Goal: Transaction & Acquisition: Obtain resource

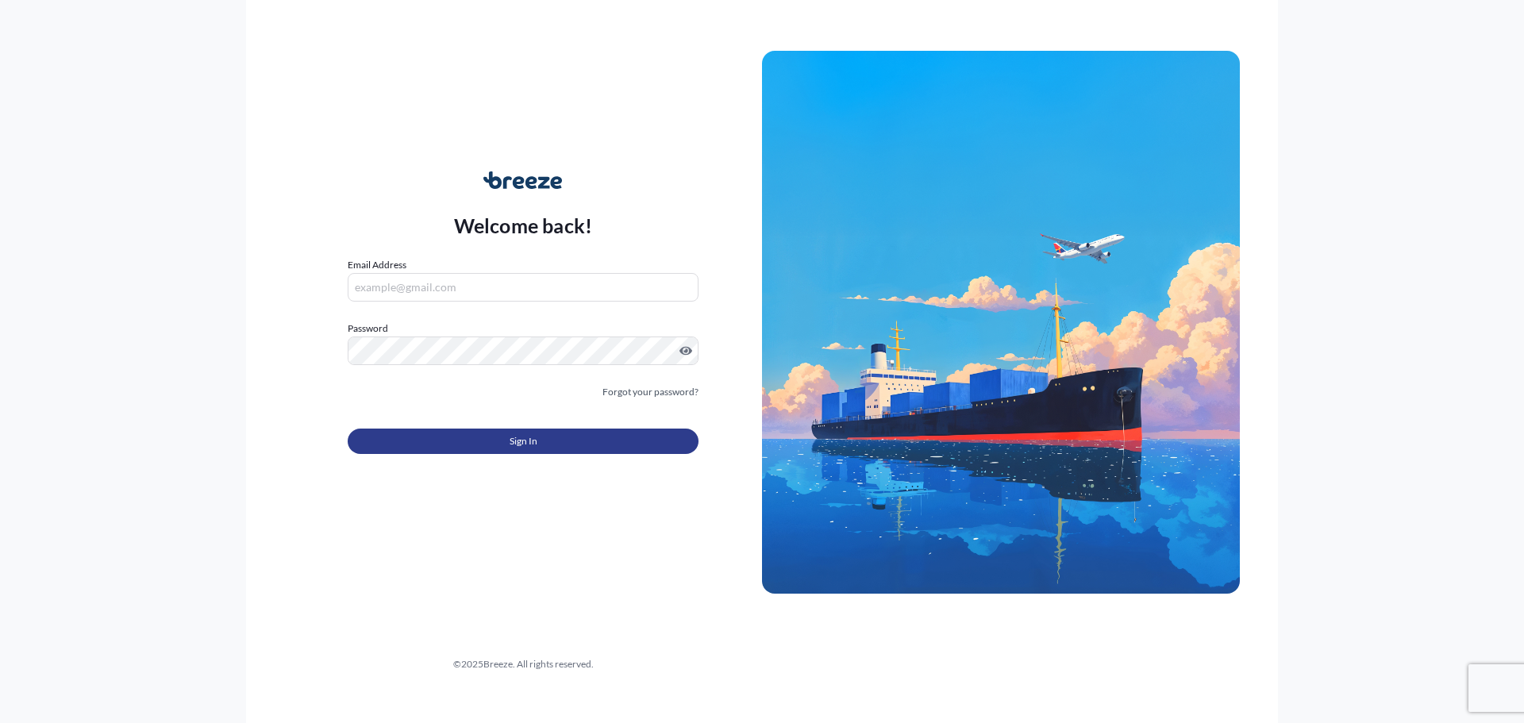
type input "[EMAIL_ADDRESS][DOMAIN_NAME]"
click at [473, 442] on button "Sign In" at bounding box center [523, 441] width 351 height 25
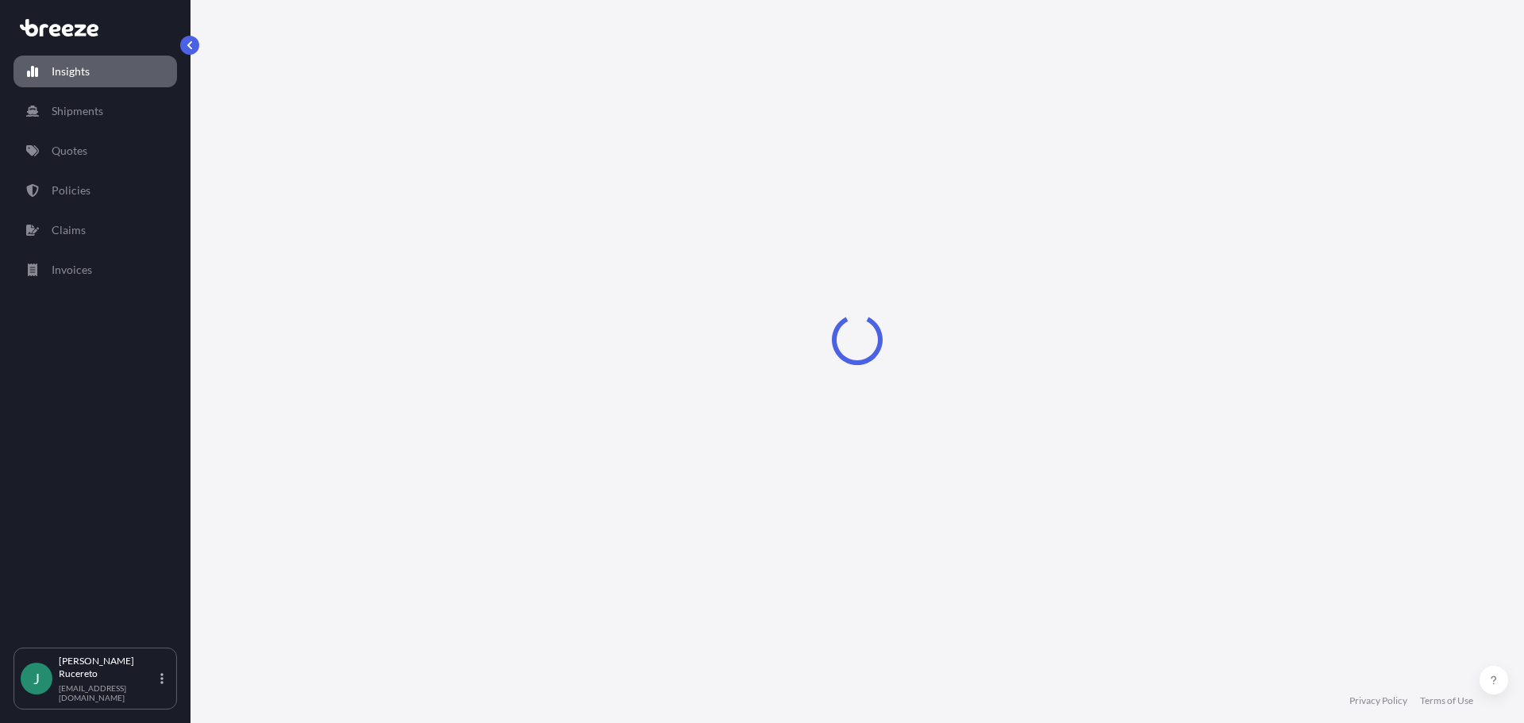
select select "2025"
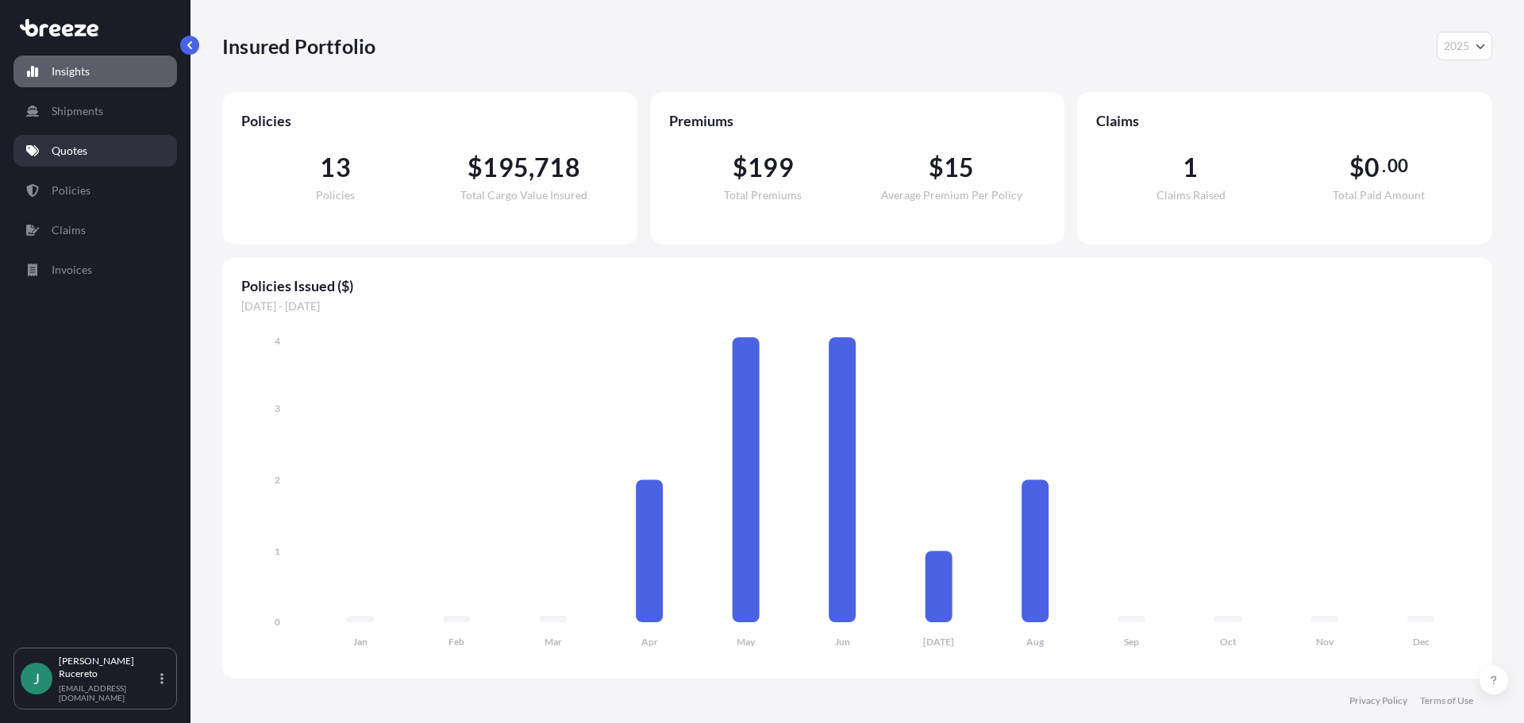
click at [71, 156] on p "Quotes" at bounding box center [70, 151] width 36 height 16
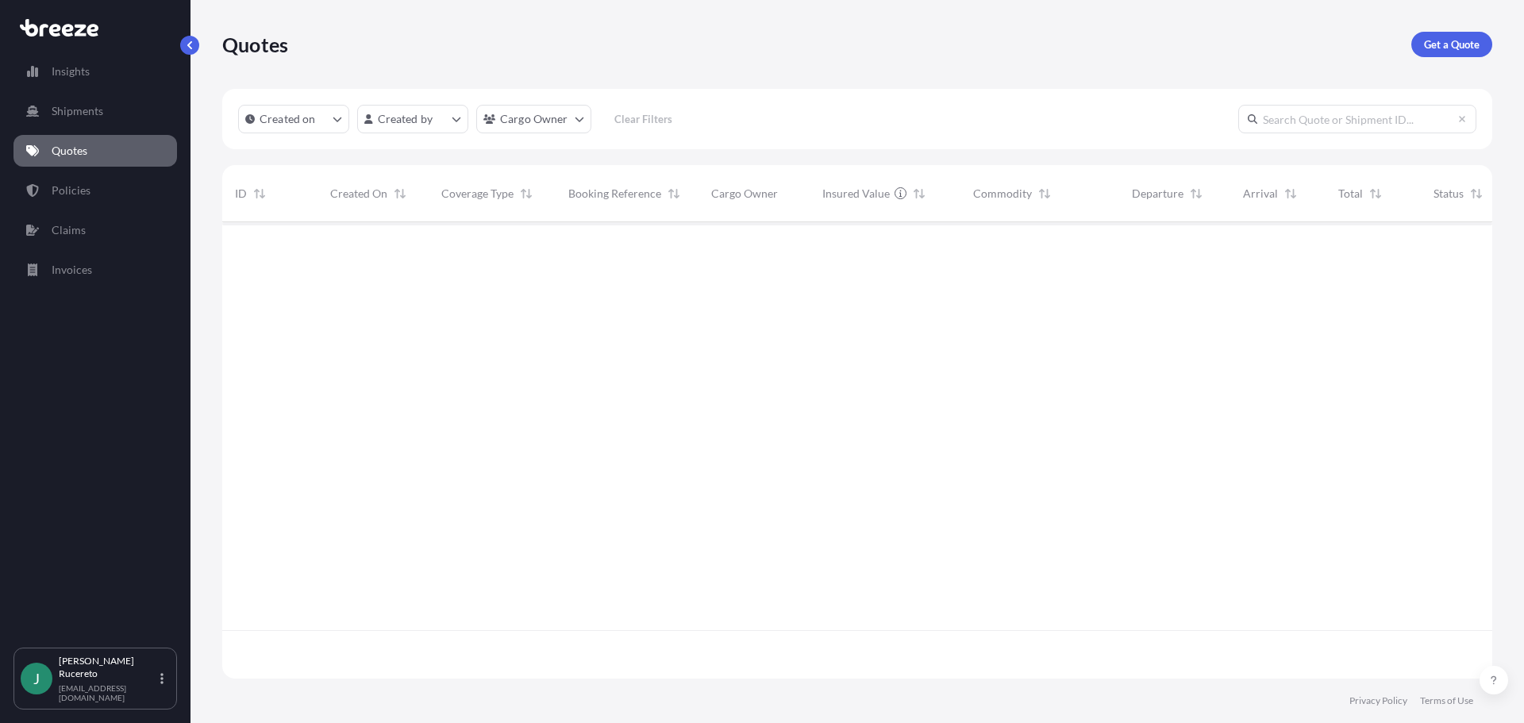
scroll to position [453, 1258]
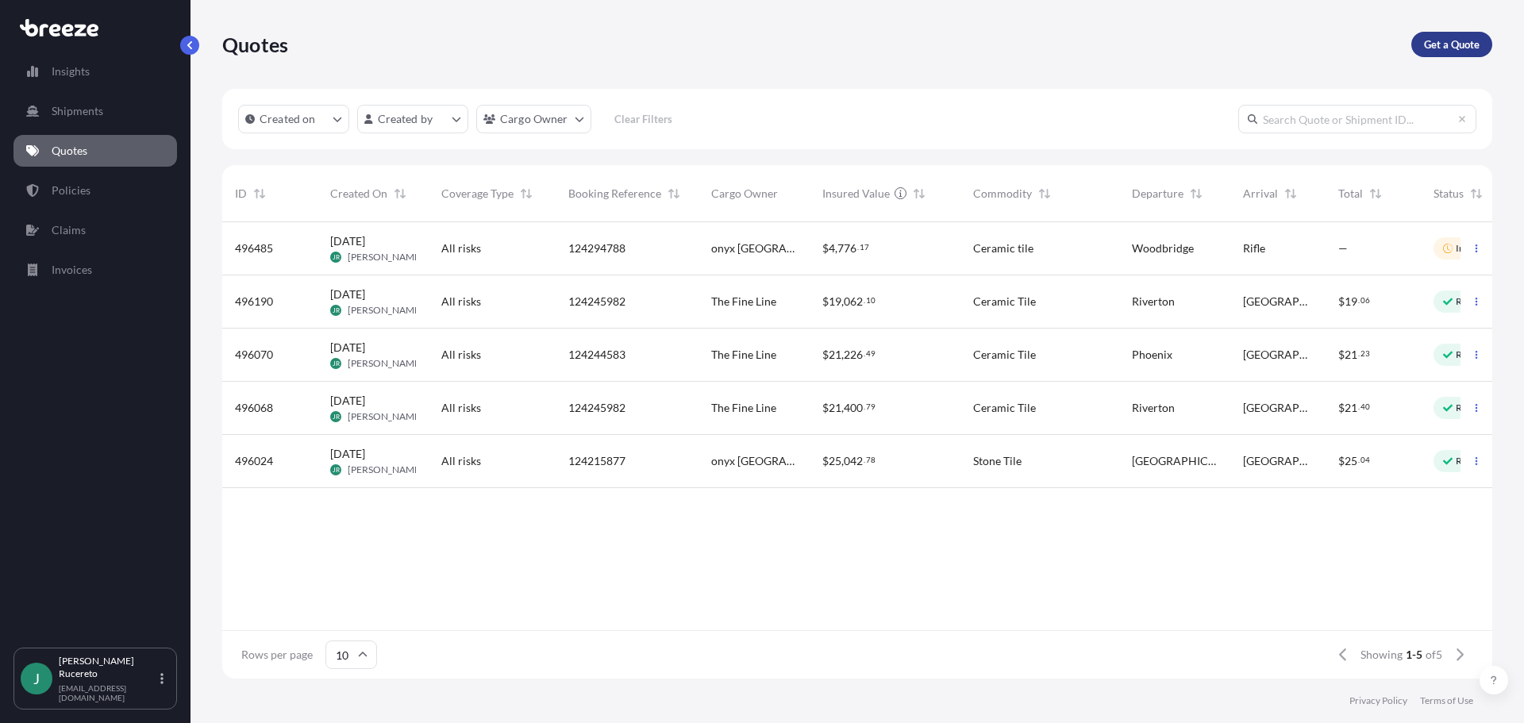
click at [1452, 44] on p "Get a Quote" at bounding box center [1452, 45] width 56 height 16
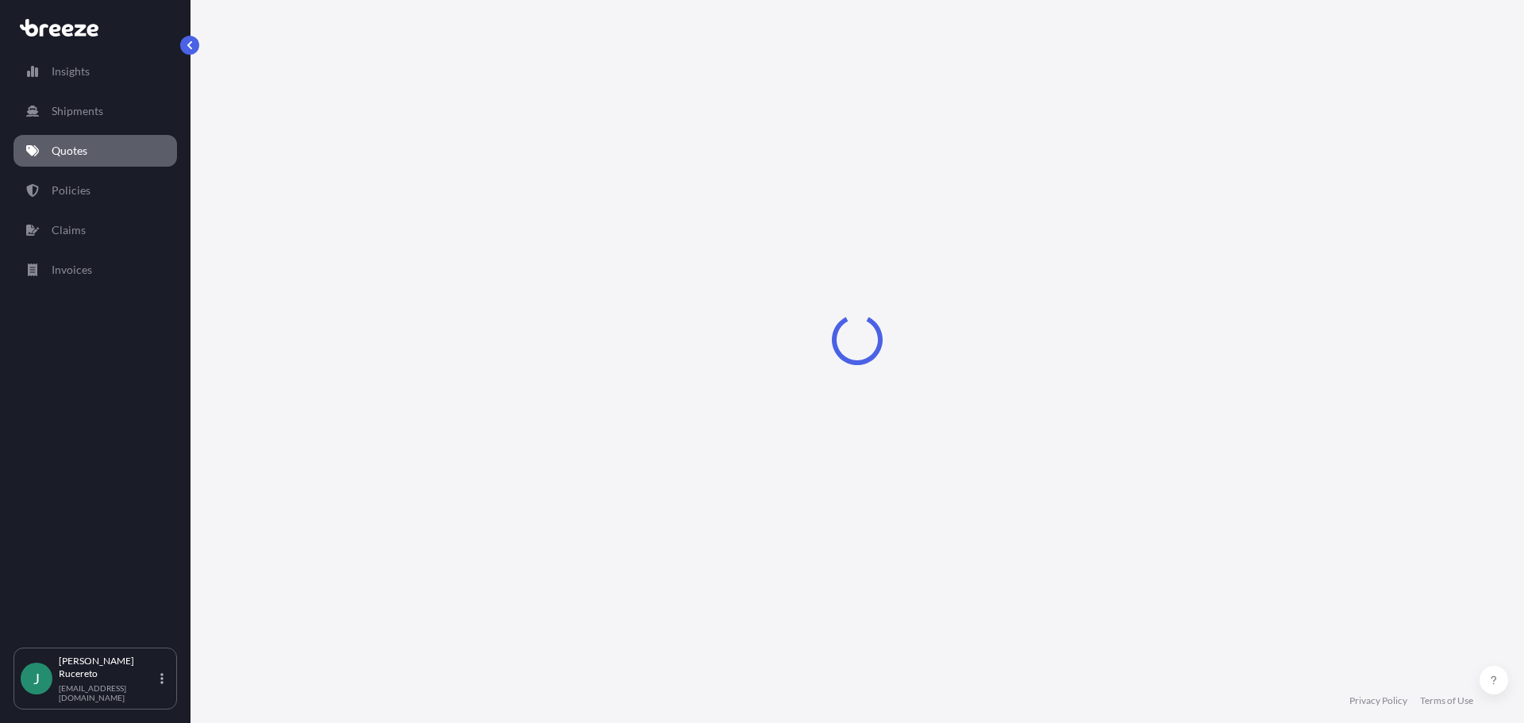
select select "Sea"
select select "1"
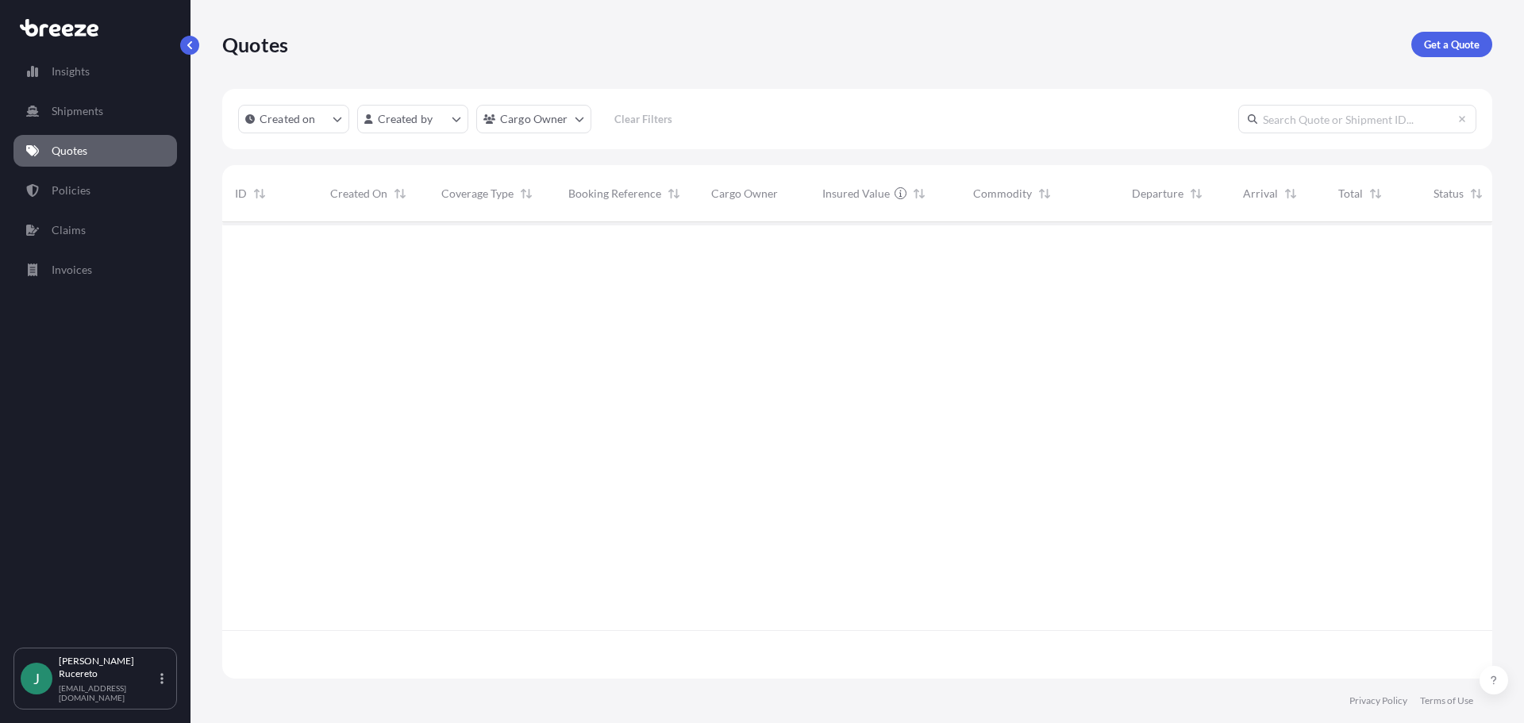
scroll to position [453, 1258]
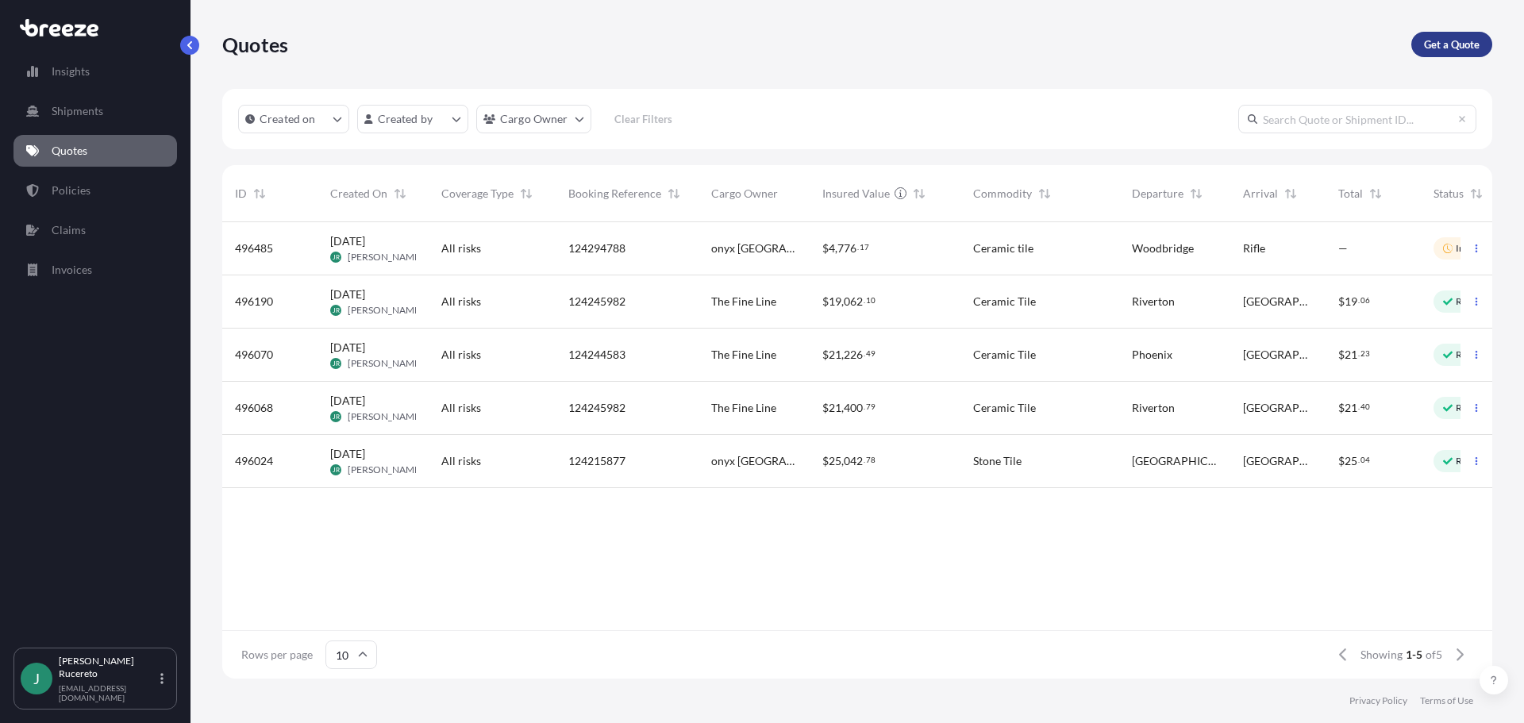
click at [1431, 47] on p "Get a Quote" at bounding box center [1452, 45] width 56 height 16
select select "Sea"
select select "1"
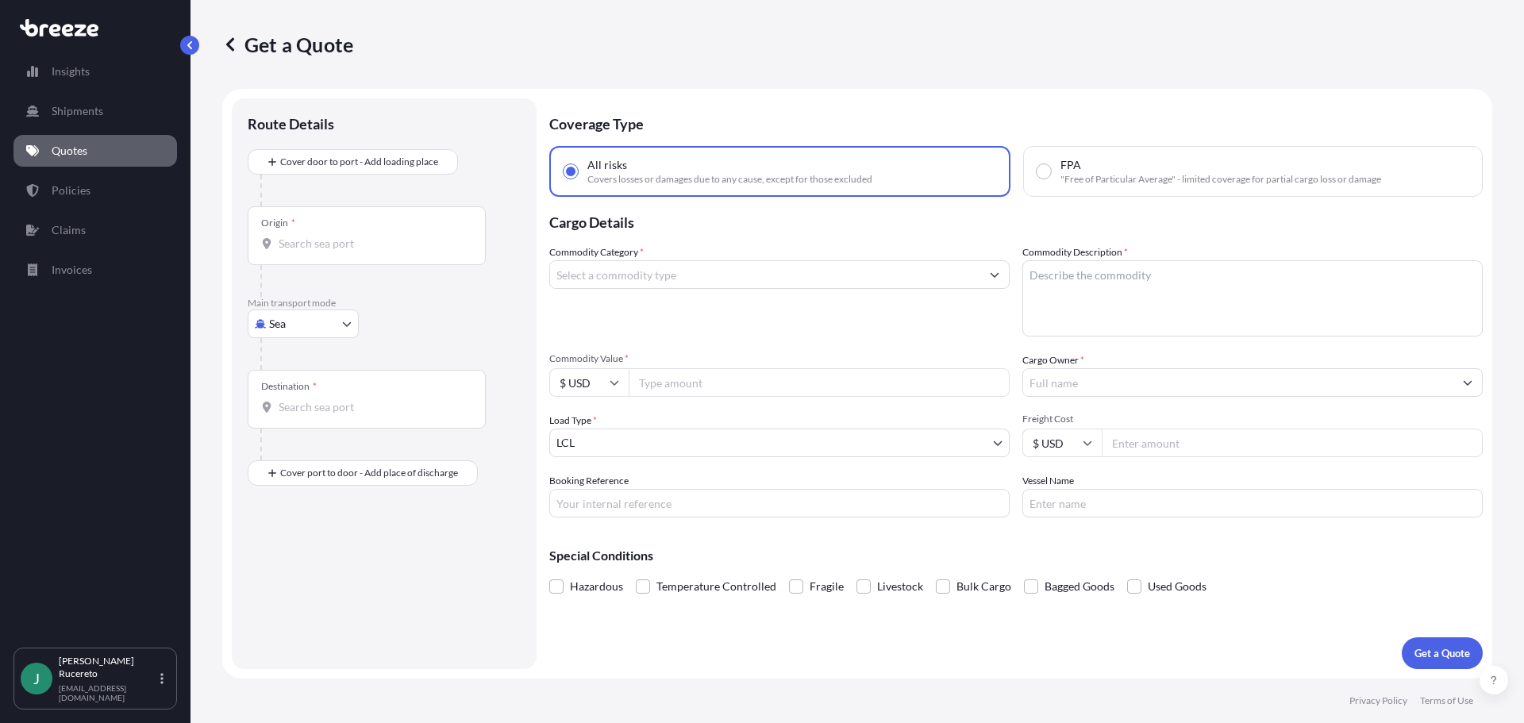
click at [311, 329] on body "Insights Shipments Quotes Policies Claims Invoices J [PERSON_NAME] [EMAIL_ADDRE…" at bounding box center [762, 361] width 1524 height 723
click at [297, 419] on span "Road" at bounding box center [290, 422] width 25 height 16
select select "Road"
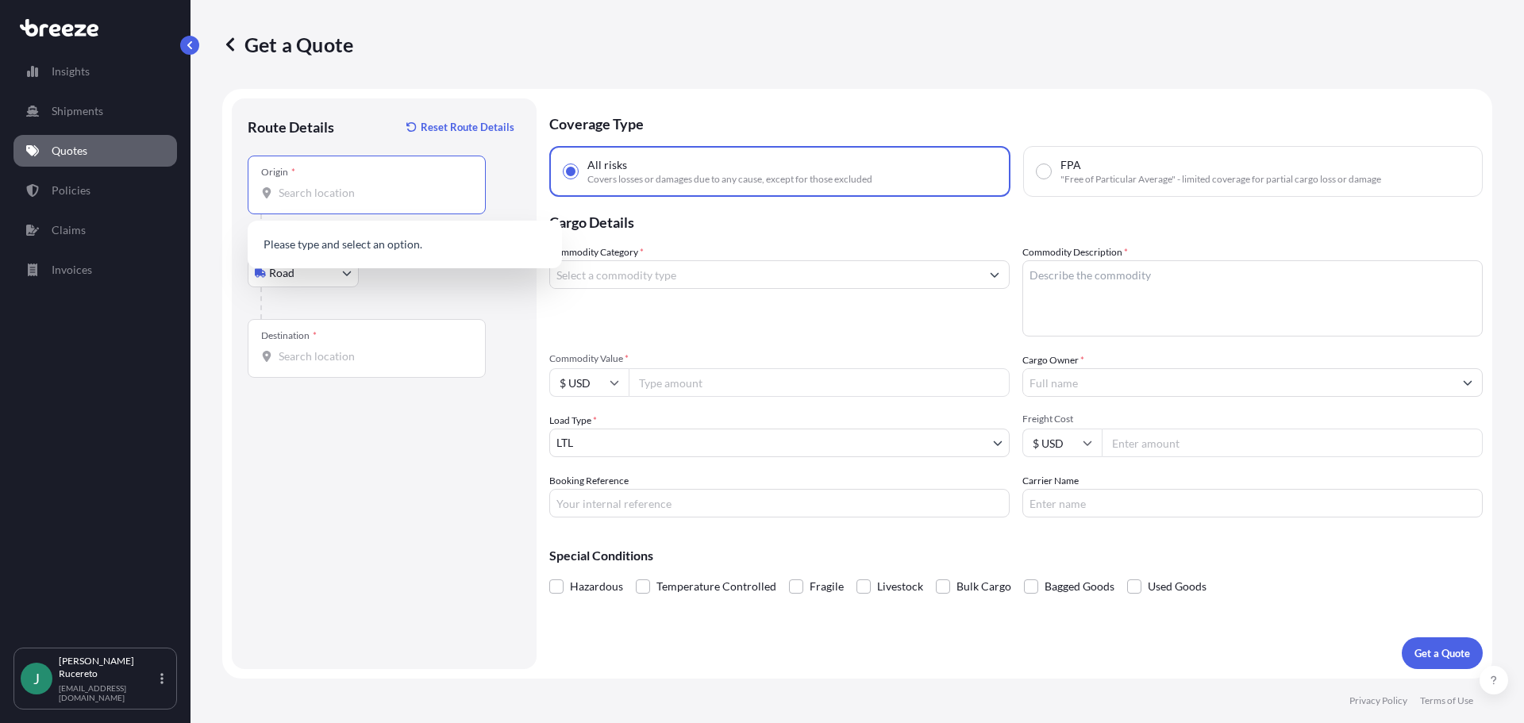
click at [289, 193] on input "Origin *" at bounding box center [372, 193] width 187 height 16
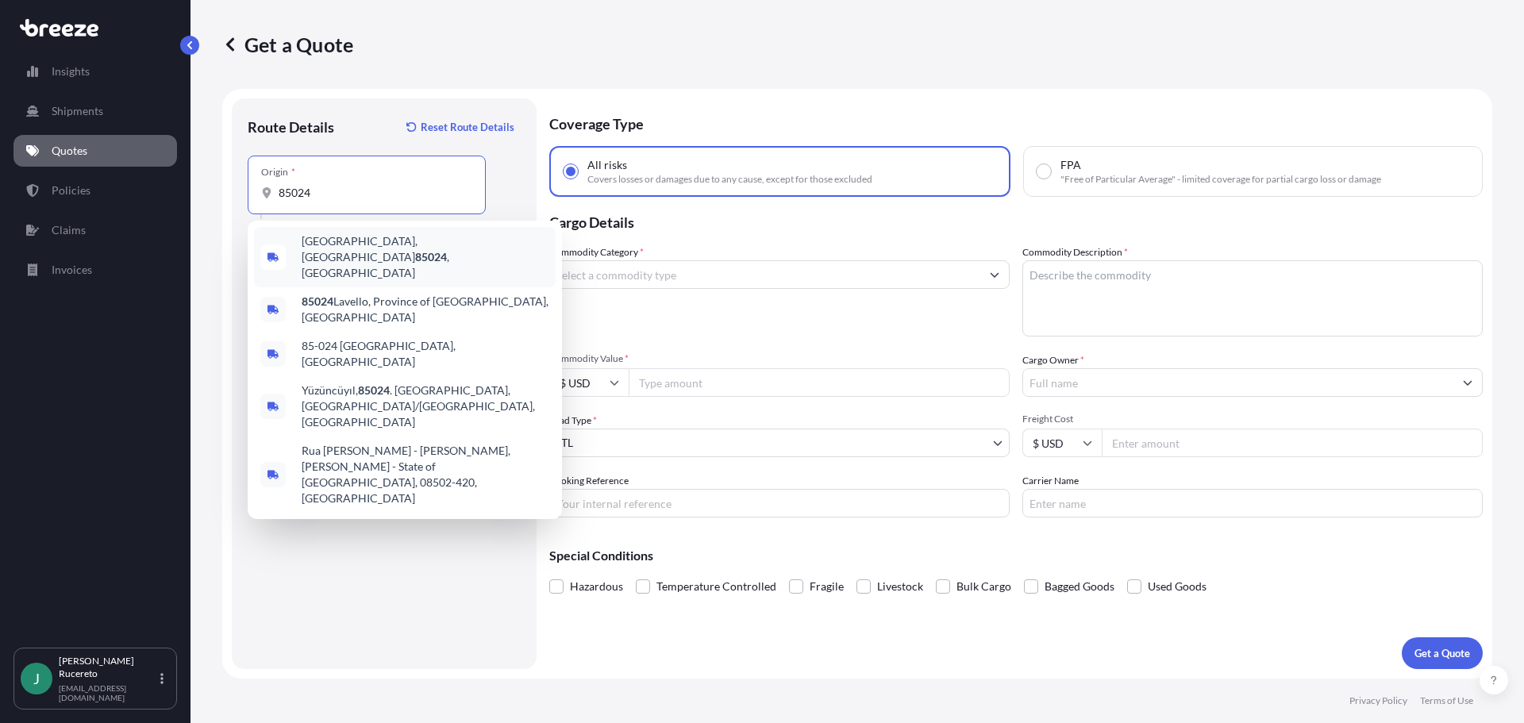
click at [329, 248] on span "[GEOGRAPHIC_DATA], AZ 85024 , [GEOGRAPHIC_DATA]" at bounding box center [426, 257] width 248 height 48
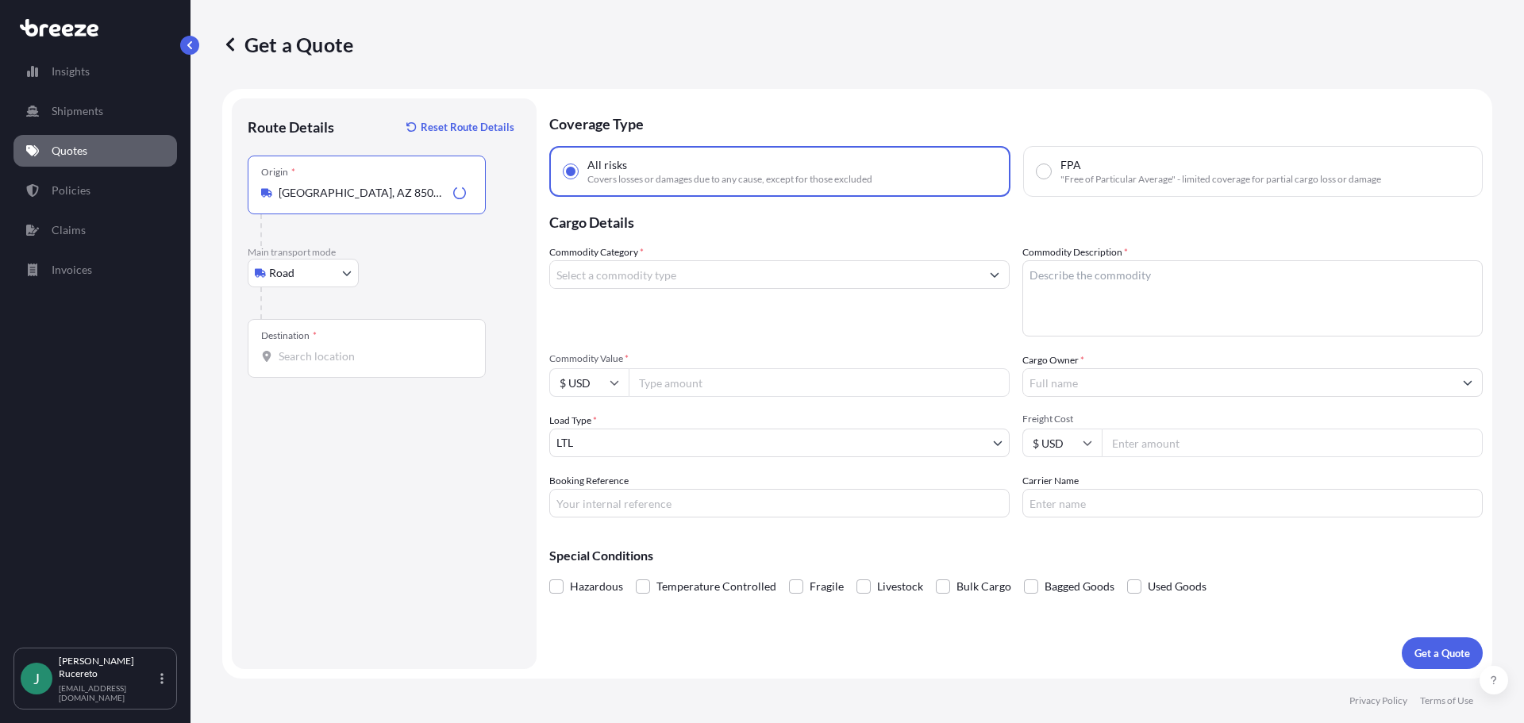
type input "[GEOGRAPHIC_DATA], AZ 85024, [GEOGRAPHIC_DATA]"
click at [308, 362] on input "Destination *" at bounding box center [372, 356] width 187 height 16
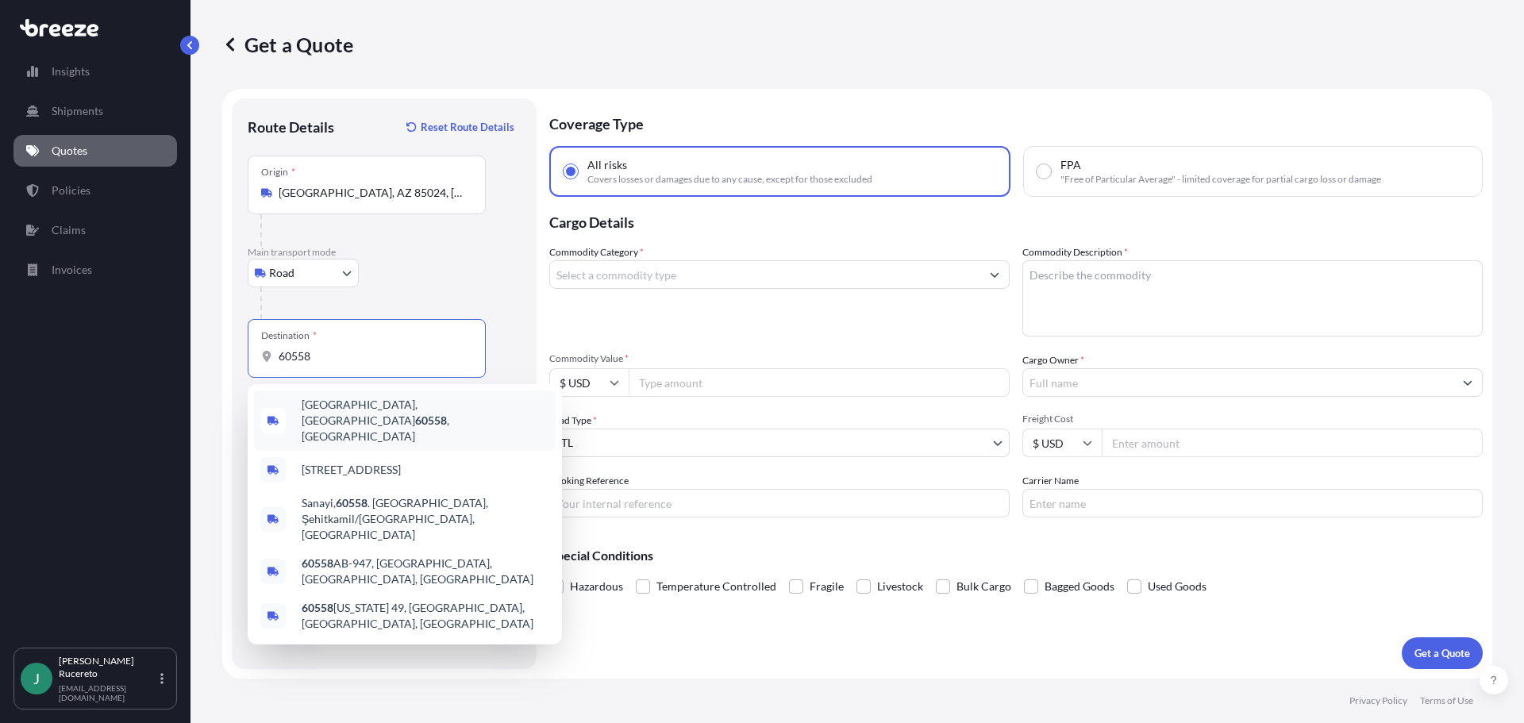
click at [353, 410] on span "[GEOGRAPHIC_DATA] , [GEOGRAPHIC_DATA]" at bounding box center [426, 421] width 248 height 48
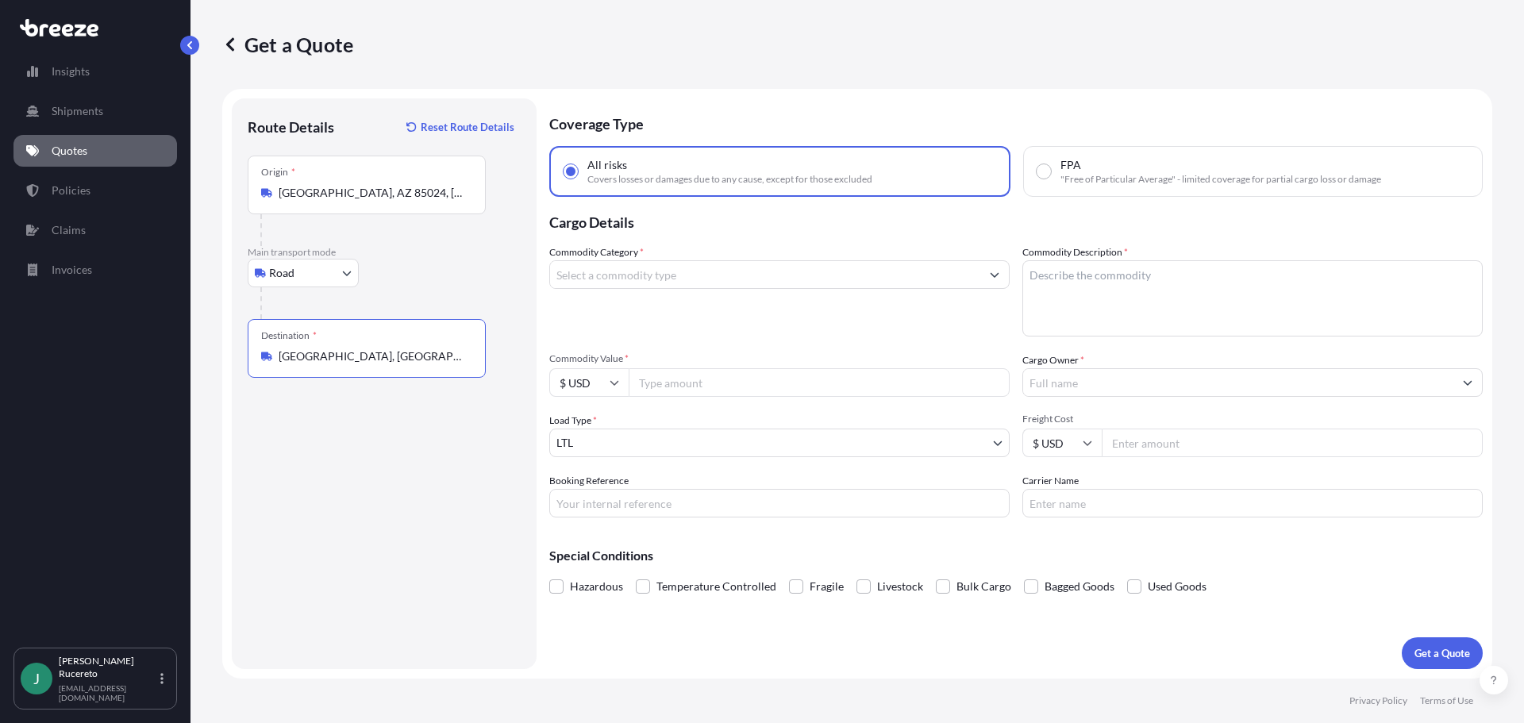
type input "[GEOGRAPHIC_DATA], [GEOGRAPHIC_DATA]"
click at [664, 276] on input "Commodity Category *" at bounding box center [765, 274] width 430 height 29
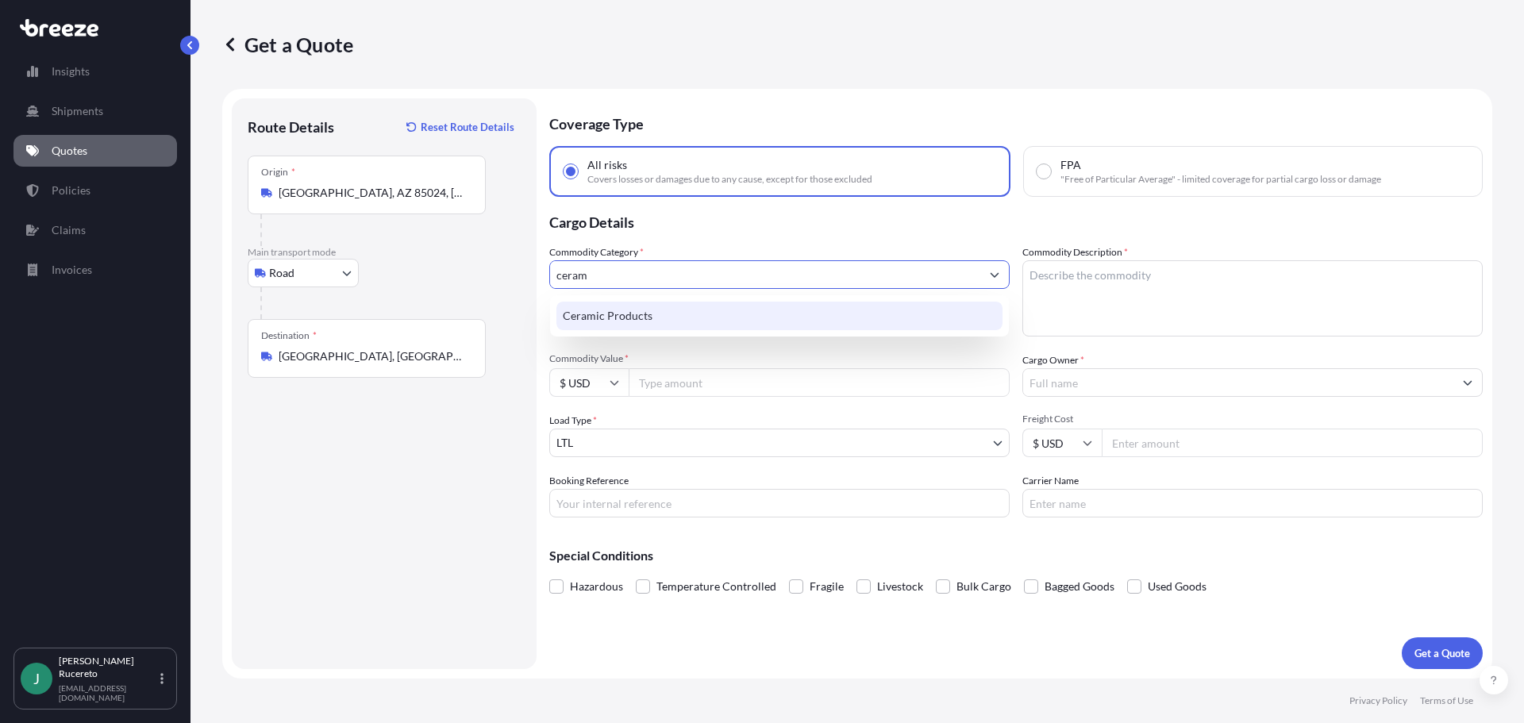
click at [625, 321] on div "Ceramic Products" at bounding box center [779, 316] width 446 height 29
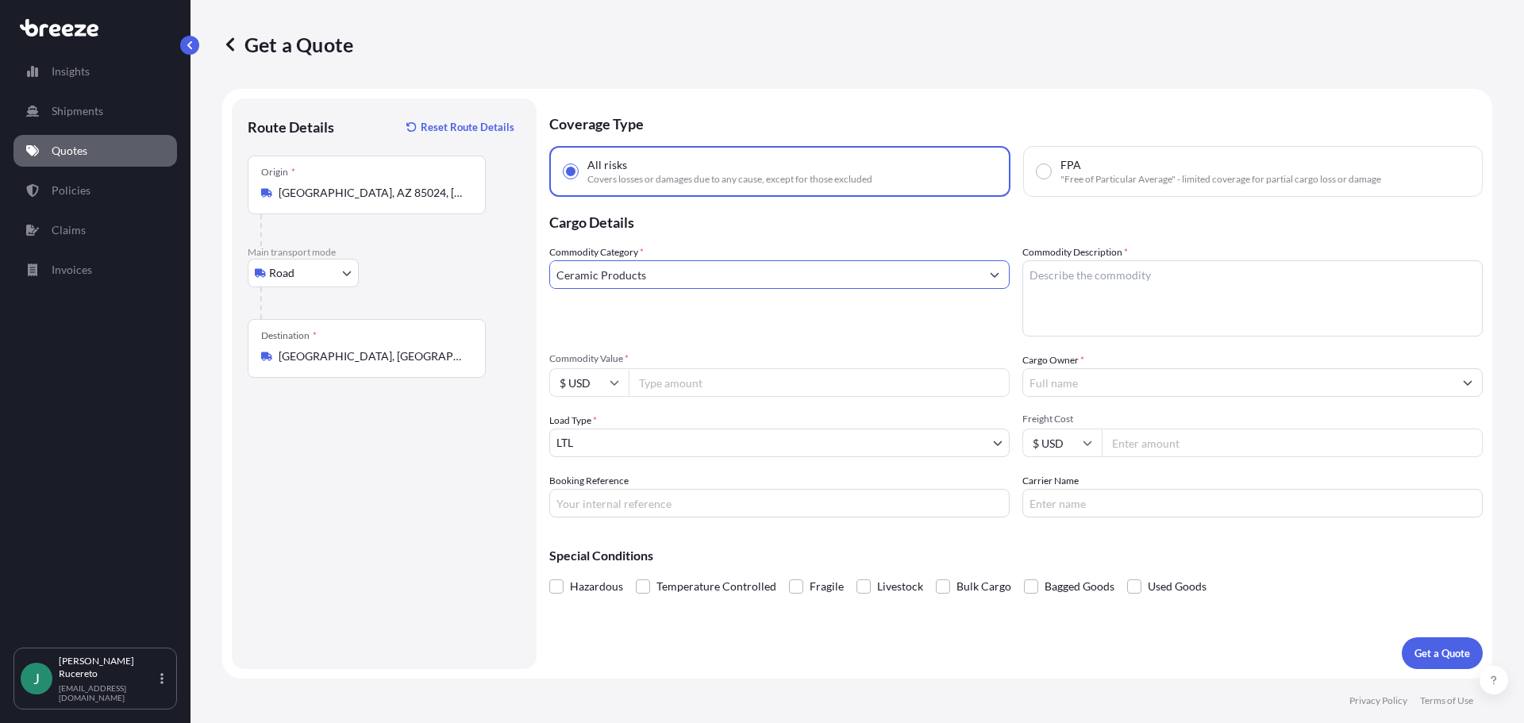
type input "Ceramic Products"
click at [1044, 276] on textarea "Commodity Description *" at bounding box center [1252, 298] width 460 height 76
type textarea "Ceramic Tile"
click at [683, 381] on input "Commodity Value *" at bounding box center [818, 382] width 381 height 29
paste input "2628"
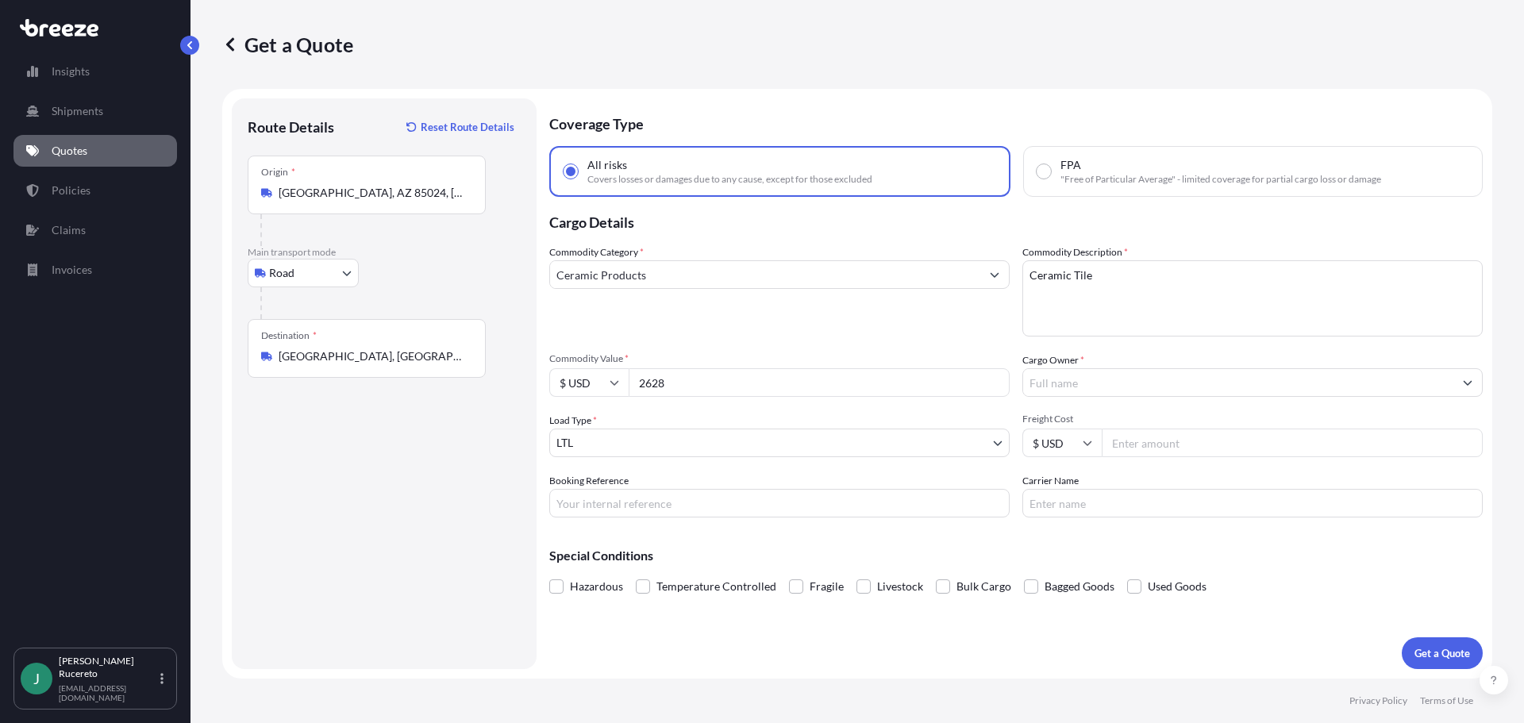
type input "2628"
drag, startPoint x: 1091, startPoint y: 363, endPoint x: 1083, endPoint y: 374, distance: 13.0
click at [1090, 367] on div "Cargo Owner *" at bounding box center [1252, 374] width 460 height 44
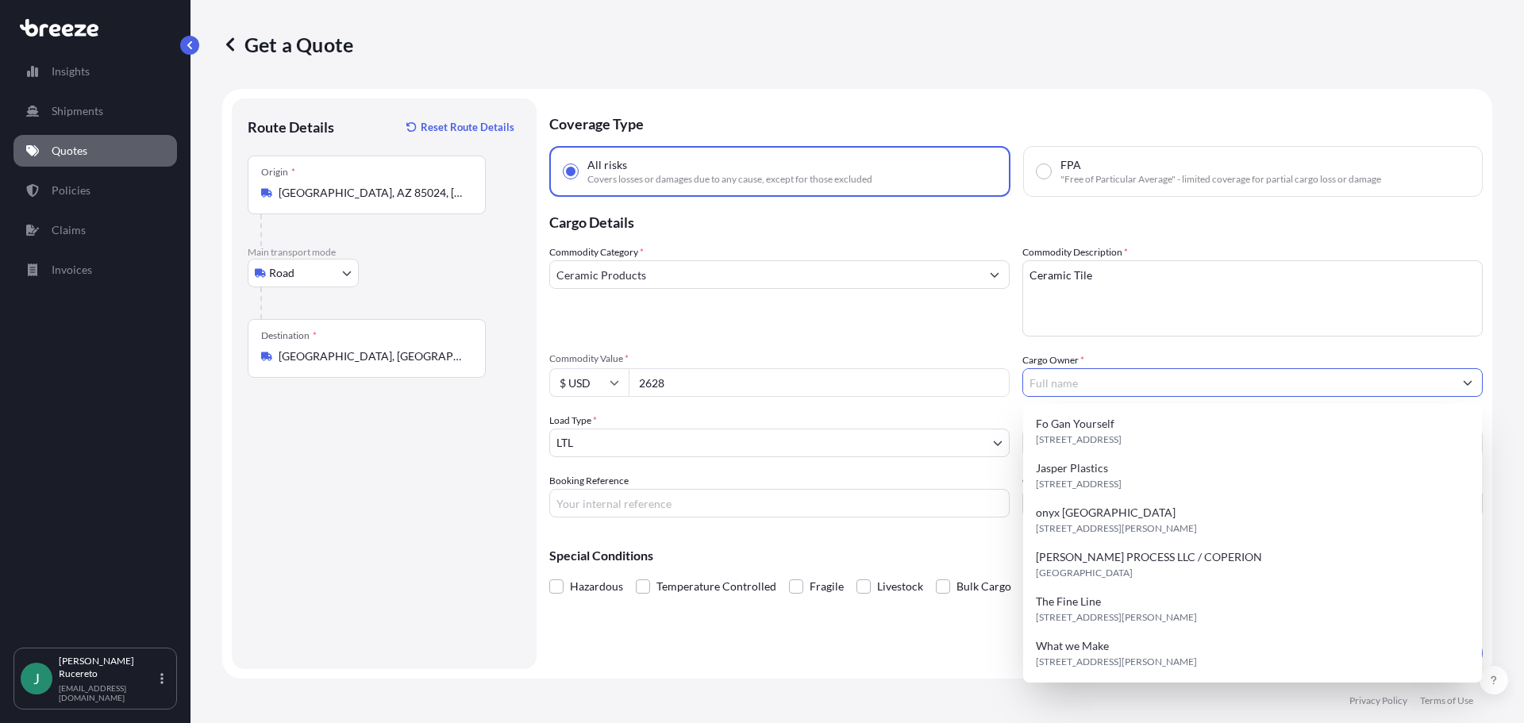
click at [1083, 380] on input "Cargo Owner *" at bounding box center [1238, 382] width 430 height 29
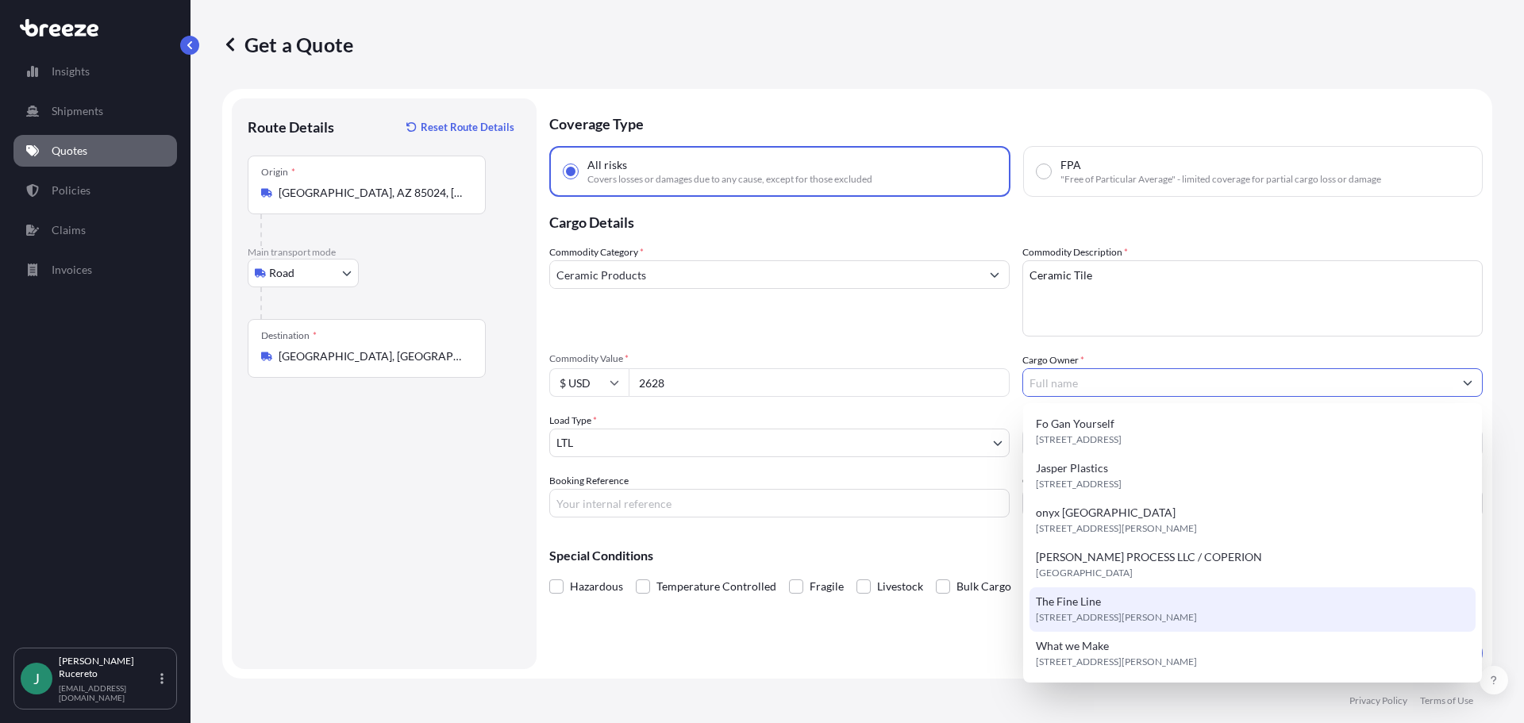
click at [1082, 598] on span "The Fine Line" at bounding box center [1068, 602] width 65 height 16
type input "The Fine Line"
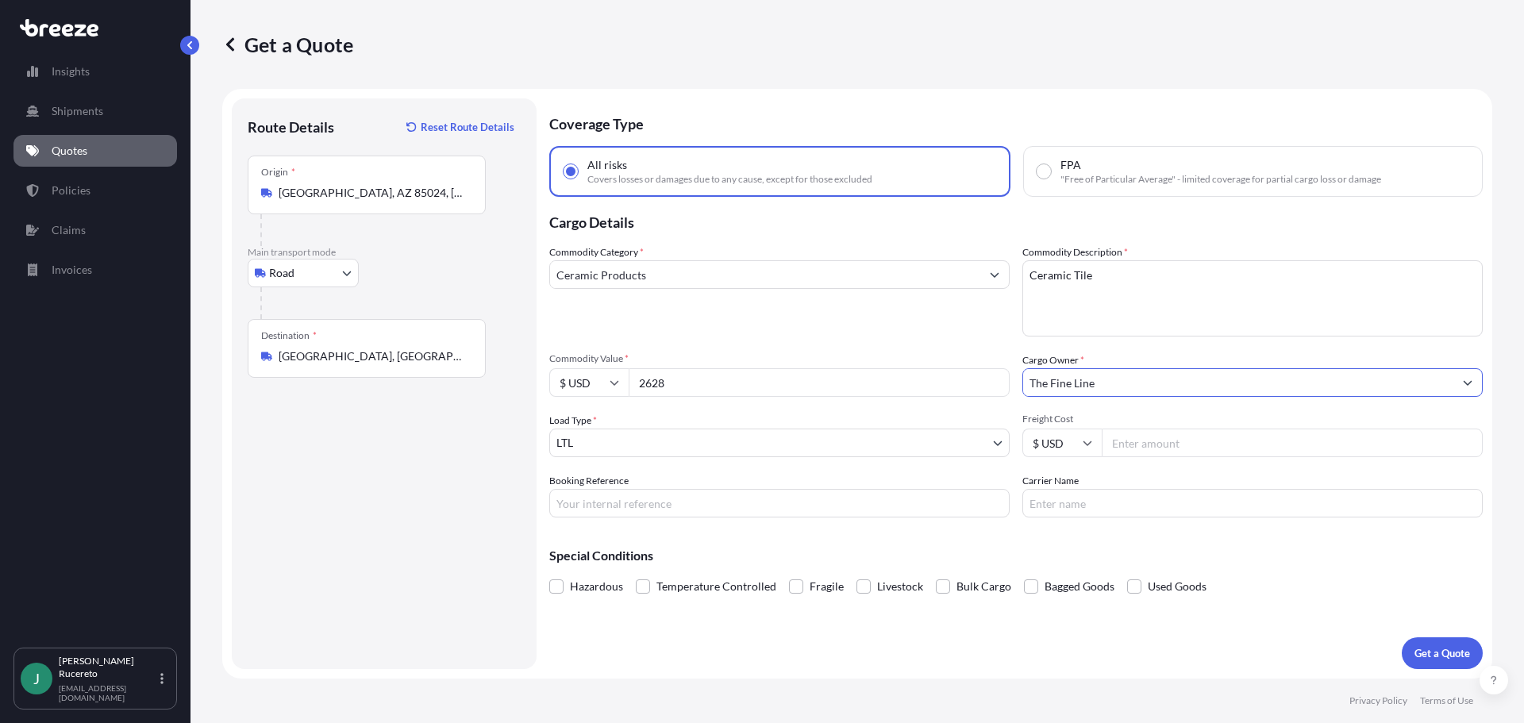
click at [1124, 440] on input "Freight Cost" at bounding box center [1291, 443] width 381 height 29
click at [1155, 444] on input "Freight Cost" at bounding box center [1291, 443] width 381 height 29
type input "323.67"
click at [705, 514] on input "Booking Reference" at bounding box center [779, 503] width 460 height 29
click at [590, 505] on input "Booking Reference" at bounding box center [779, 503] width 460 height 29
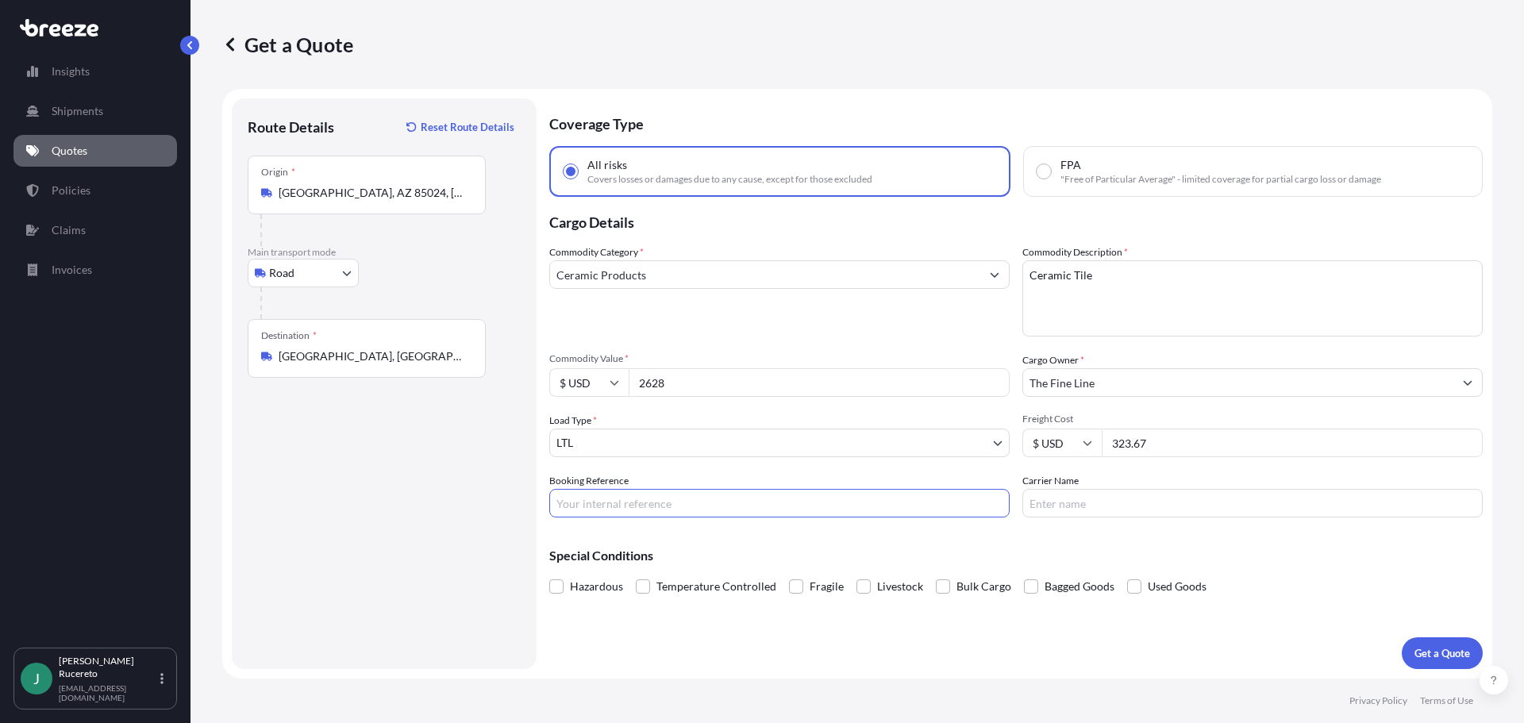
paste input "124710228"
type input "124710228"
click at [1093, 498] on input "Carrier Name" at bounding box center [1252, 503] width 460 height 29
type input "ABF Freight"
click at [1009, 542] on div "Special Conditions Hazardous Temperature Controlled Fragile Livestock Bulk Carg…" at bounding box center [1015, 564] width 933 height 68
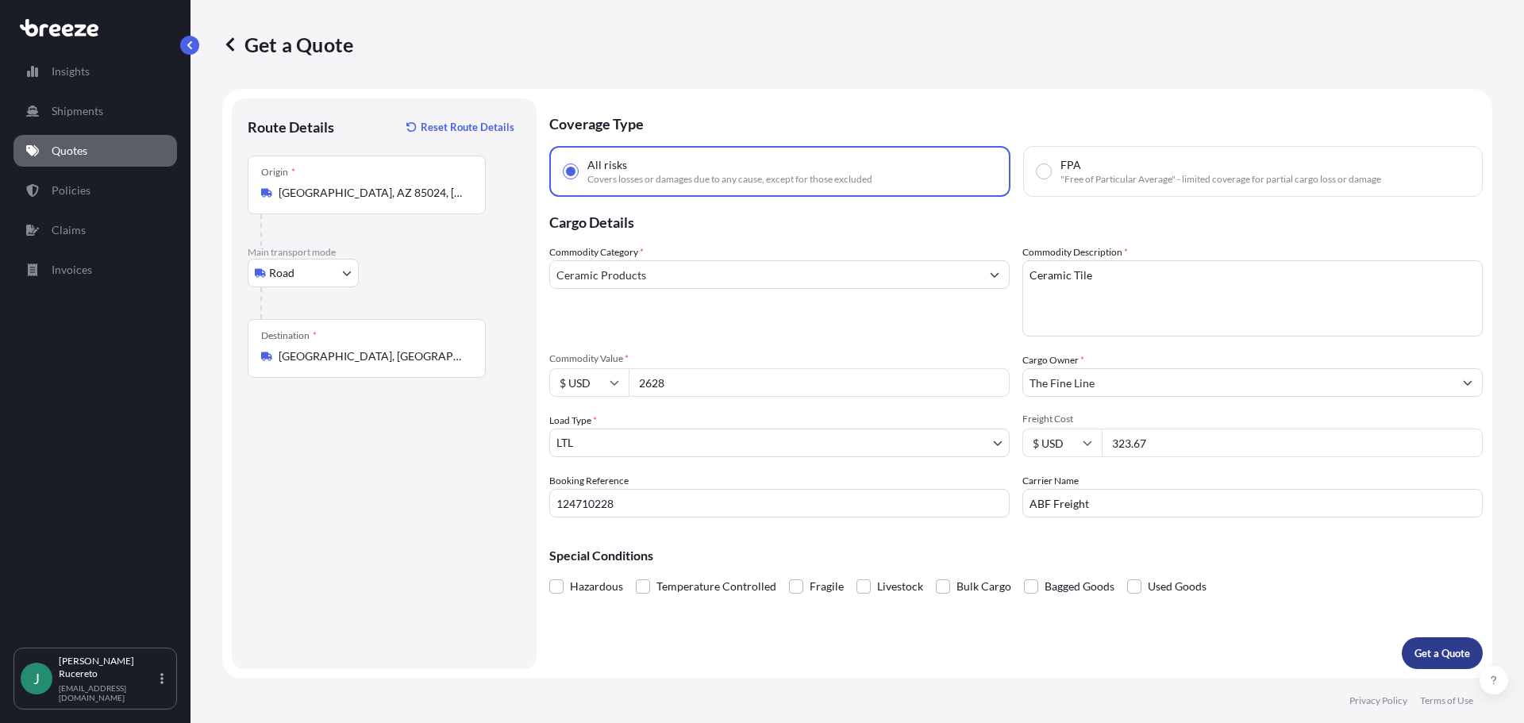
click at [1445, 652] on p "Get a Quote" at bounding box center [1442, 653] width 56 height 16
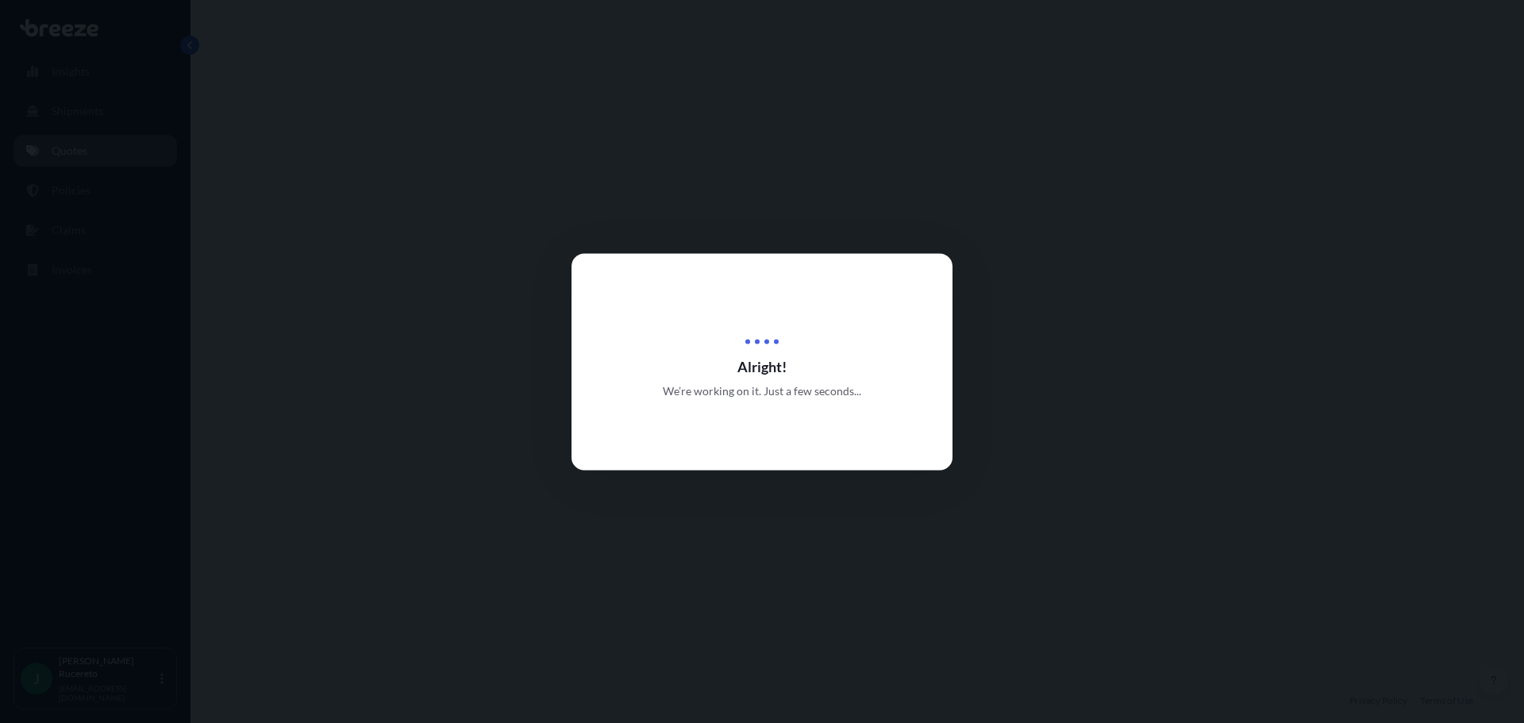
select select "Road"
select select "1"
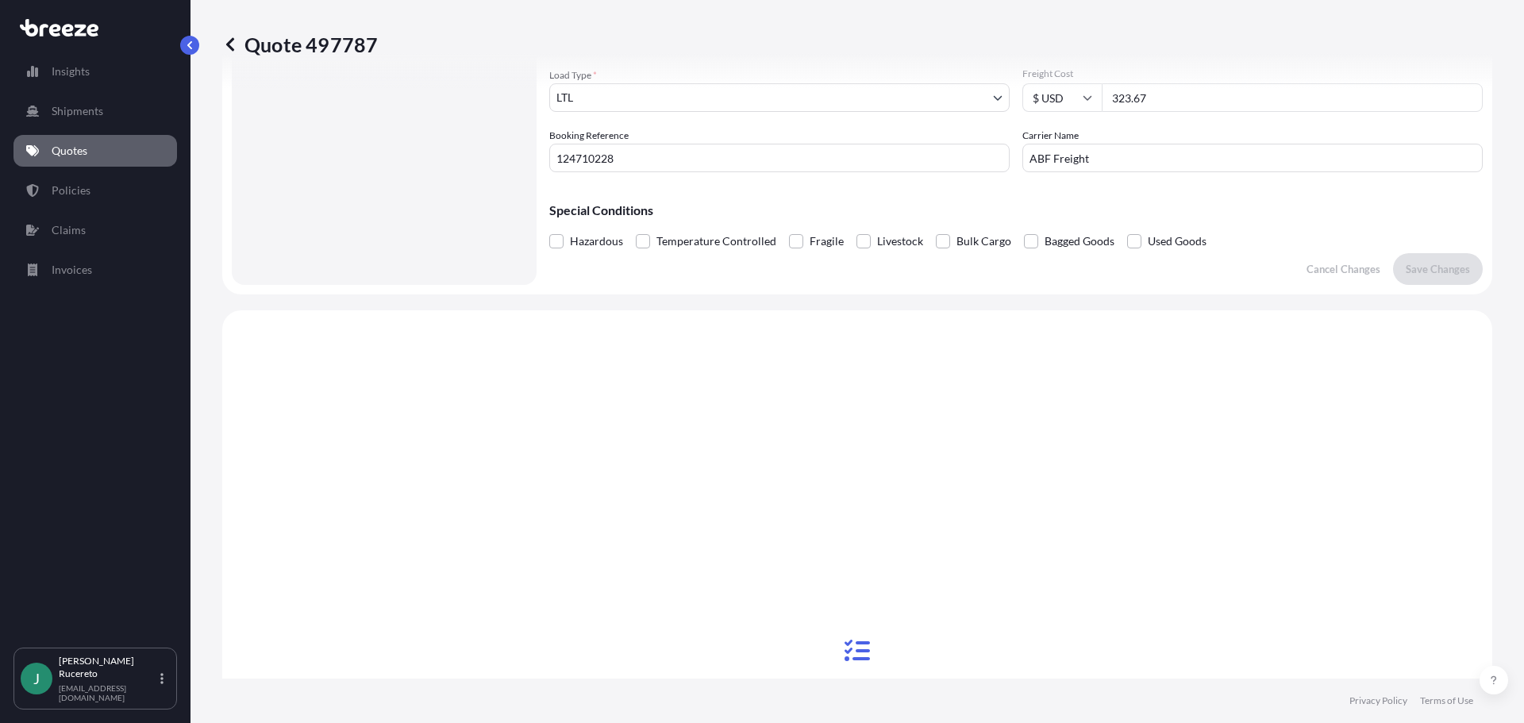
scroll to position [576, 0]
